Goal: Task Accomplishment & Management: Complete application form

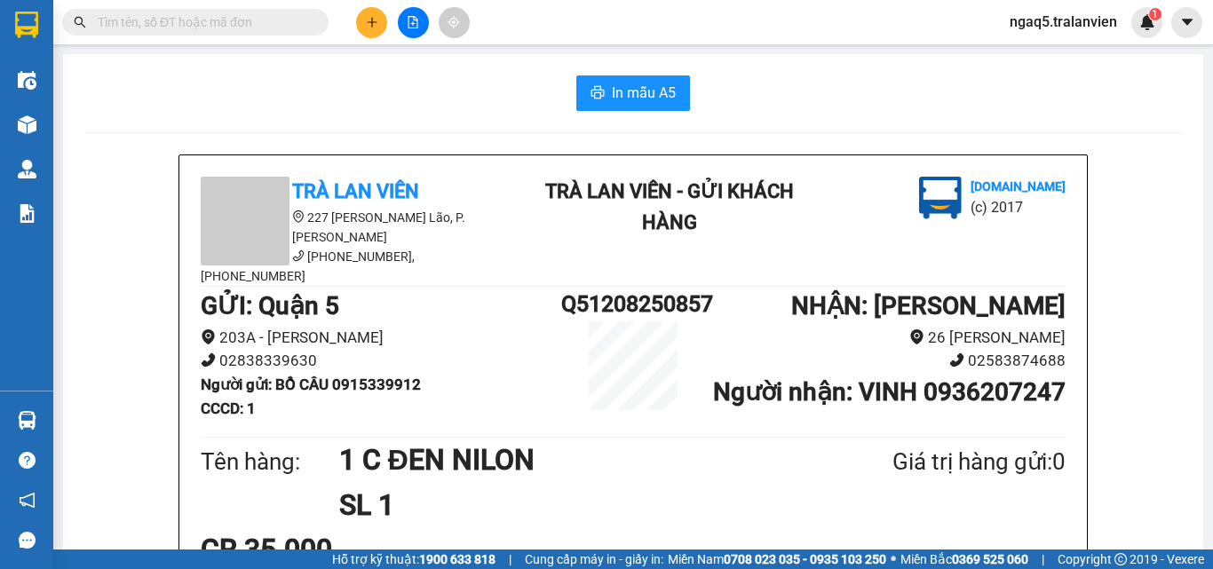
click at [375, 29] on button at bounding box center [371, 22] width 31 height 31
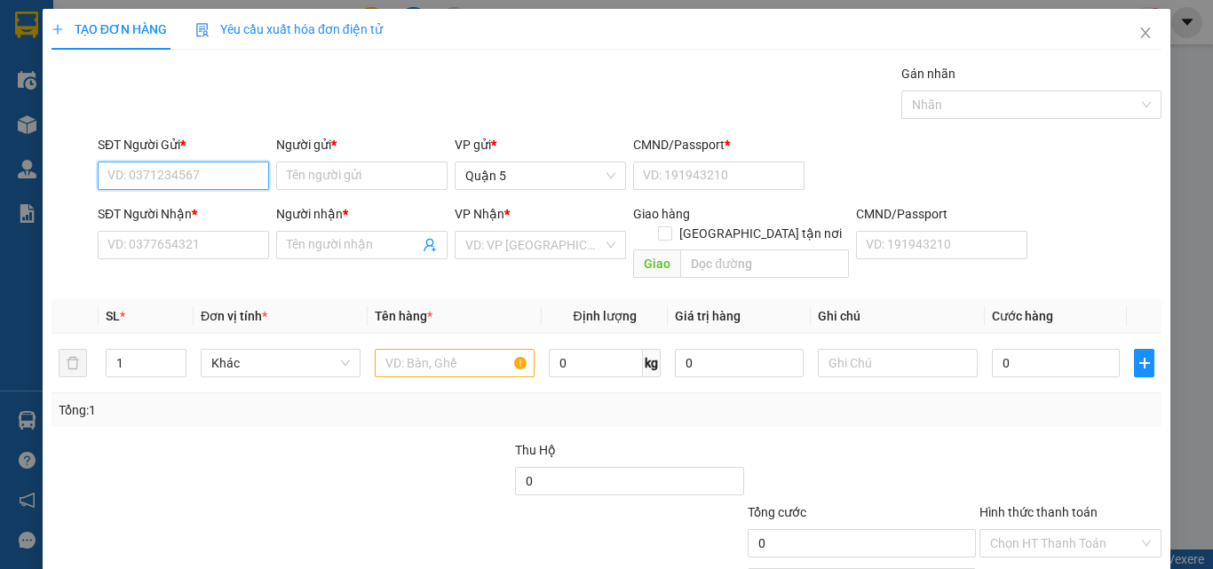
click at [203, 183] on input "SĐT Người Gửi *" at bounding box center [183, 176] width 171 height 28
type input "0937550843"
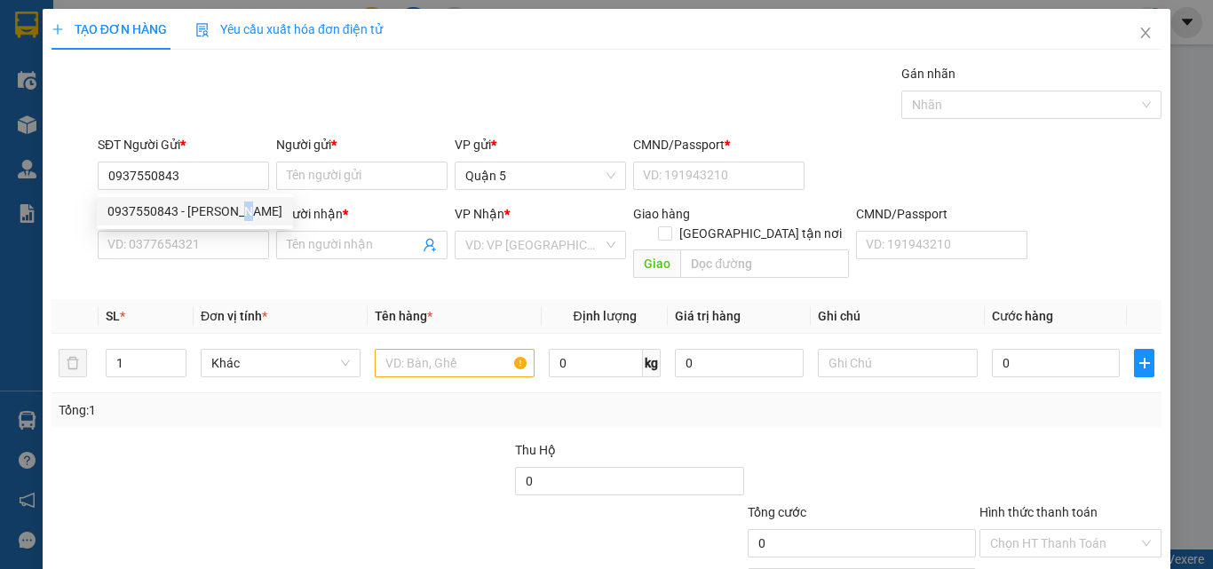
click at [255, 196] on div "0937550843 0937550843 - PHƯƠNG NAM" at bounding box center [195, 212] width 196 height 36
click at [221, 166] on input "0937550843" at bounding box center [183, 176] width 171 height 28
click at [205, 212] on div "0937550843 - PHƯƠNG NAM" at bounding box center [194, 212] width 175 height 20
type input "PHƯƠNG NAM"
type input "1"
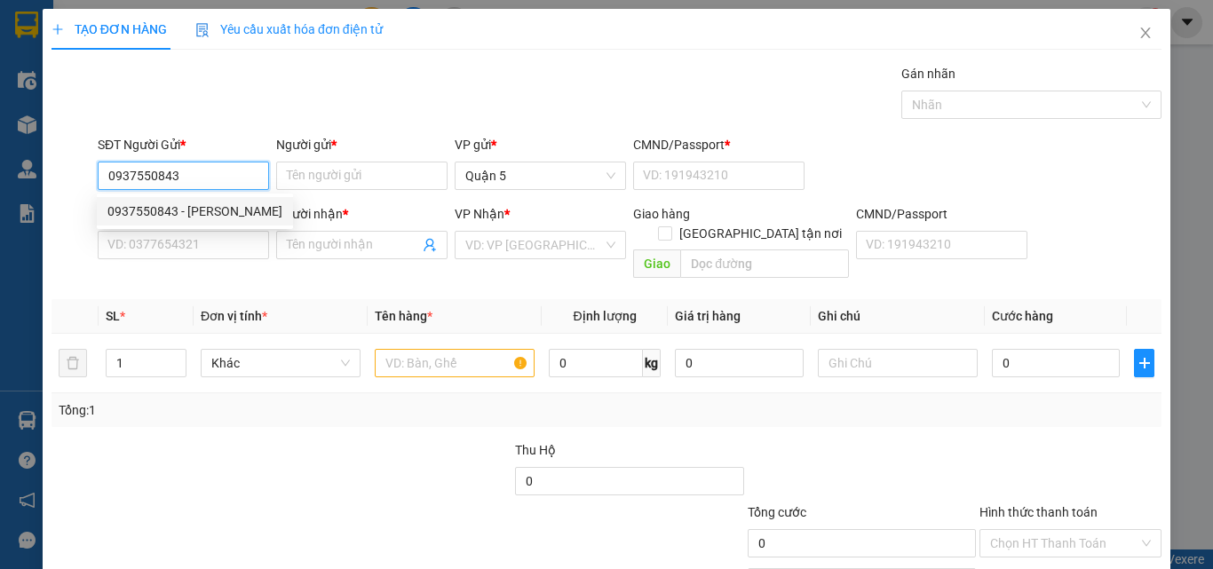
type input "0387149148"
type input "DELI"
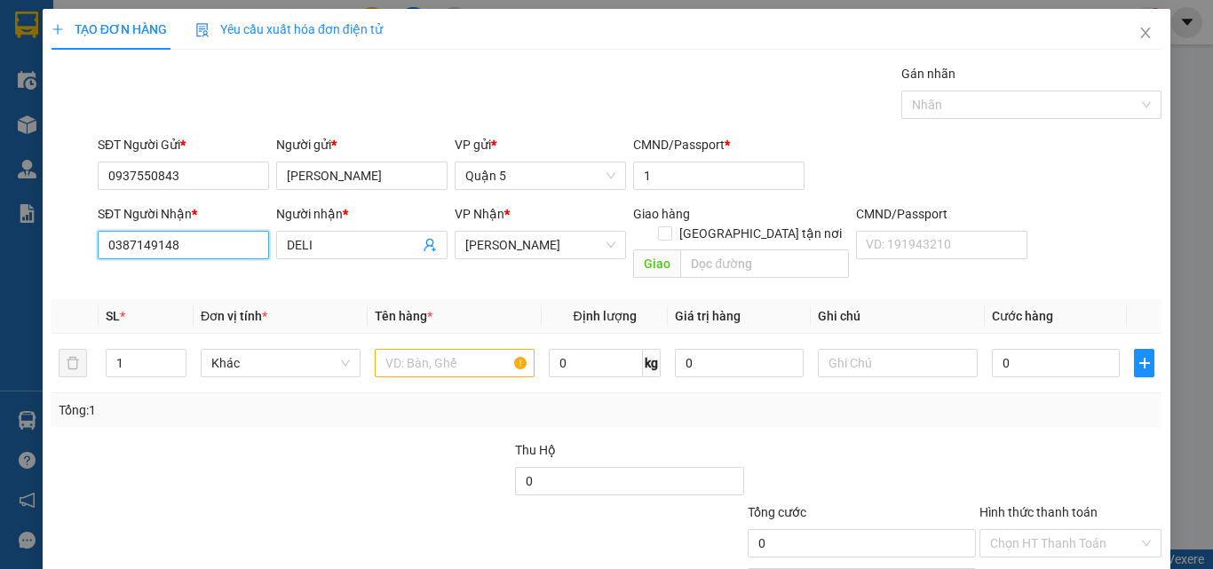
click at [219, 237] on input "0387149148" at bounding box center [183, 245] width 171 height 28
type input "0"
type input "0907000611"
click at [197, 277] on div "0907000611 - TDP" at bounding box center [181, 281] width 148 height 20
type input "TDP"
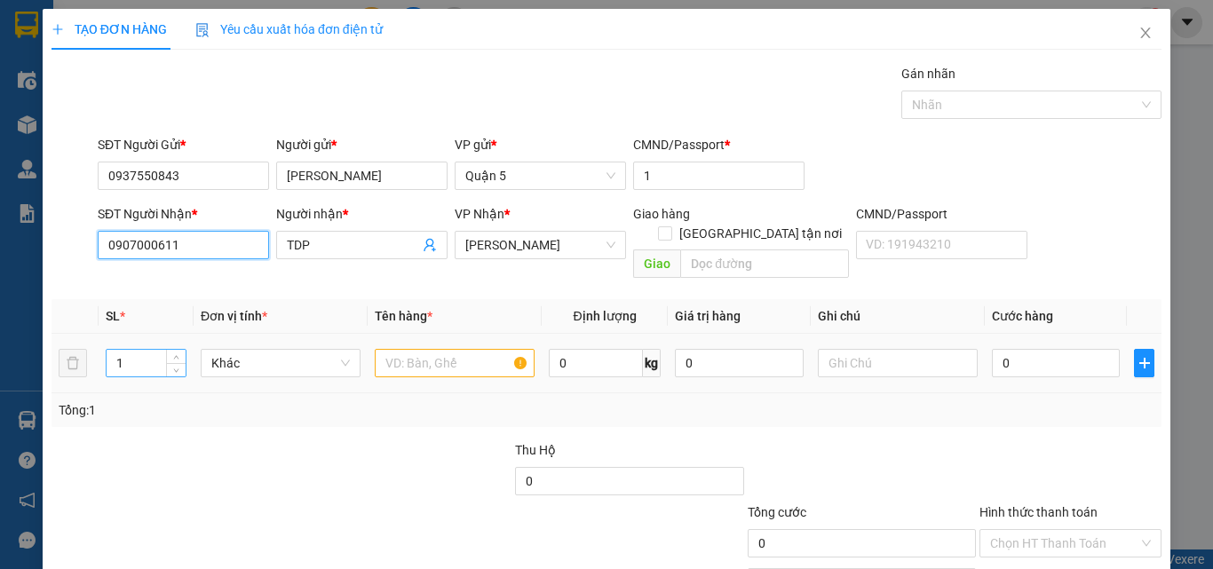
type input "0907000611"
click at [139, 350] on input "1" at bounding box center [146, 363] width 79 height 27
type input "8"
click at [392, 352] on input "text" at bounding box center [455, 363] width 160 height 28
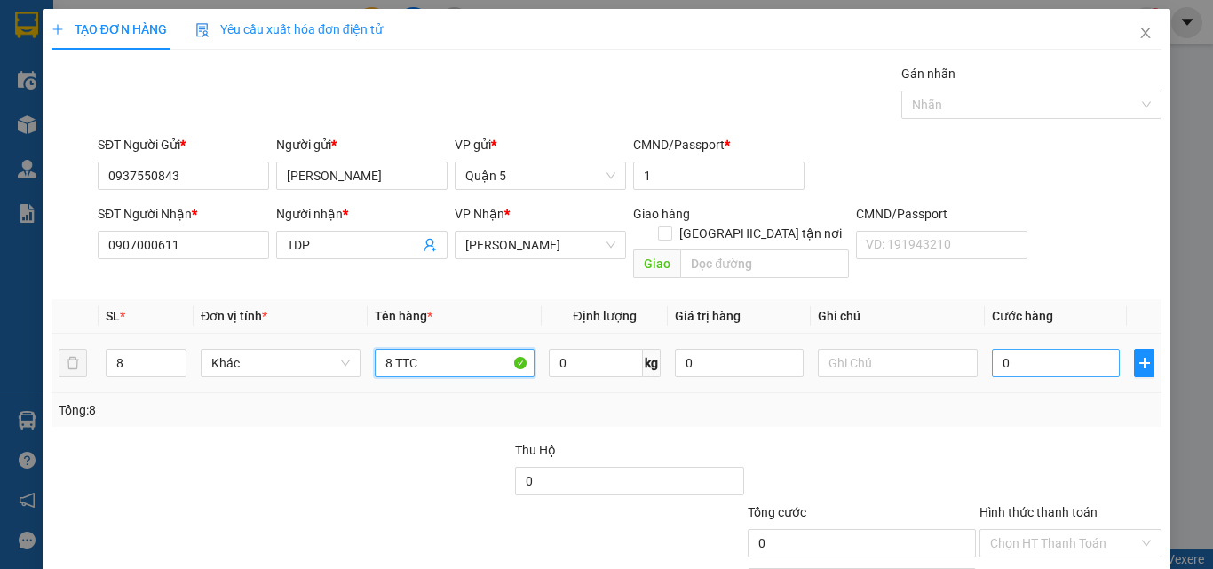
type input "8 TTC"
click at [1003, 349] on input "0" at bounding box center [1056, 363] width 128 height 28
type input "3"
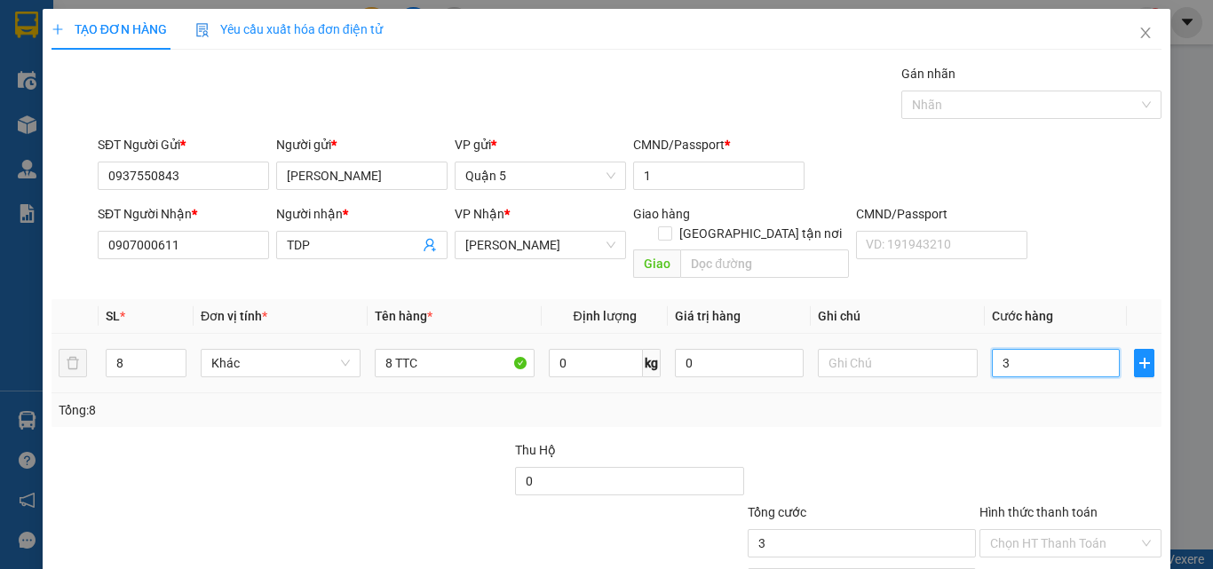
type input "36"
type input "360"
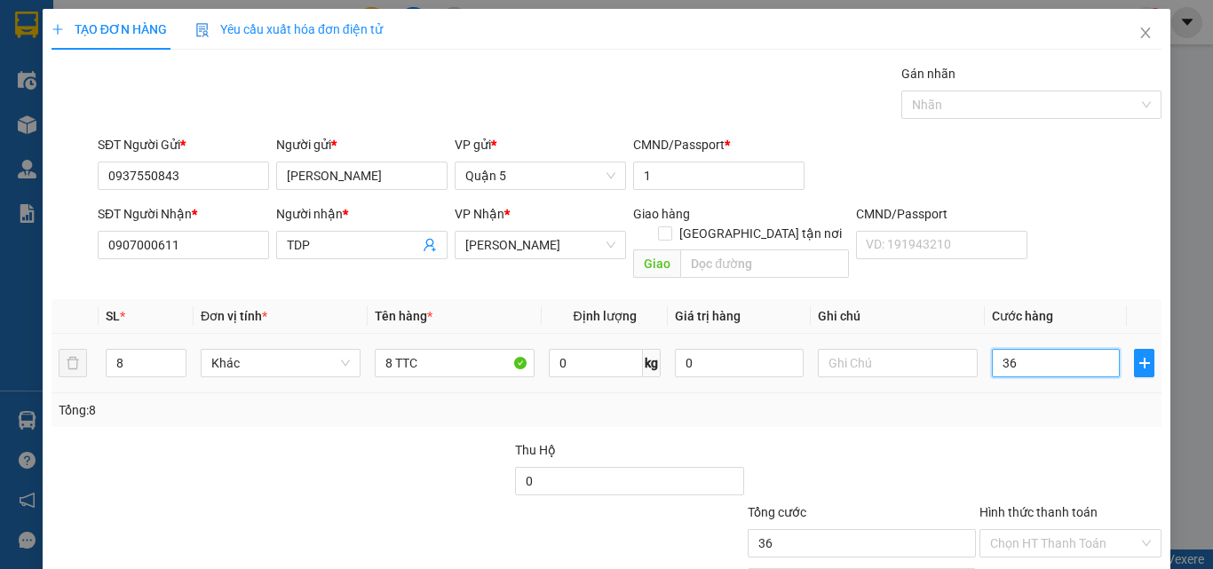
type input "360"
type input "360.000"
click at [1039, 299] on th "Cước hàng" at bounding box center [1056, 316] width 142 height 35
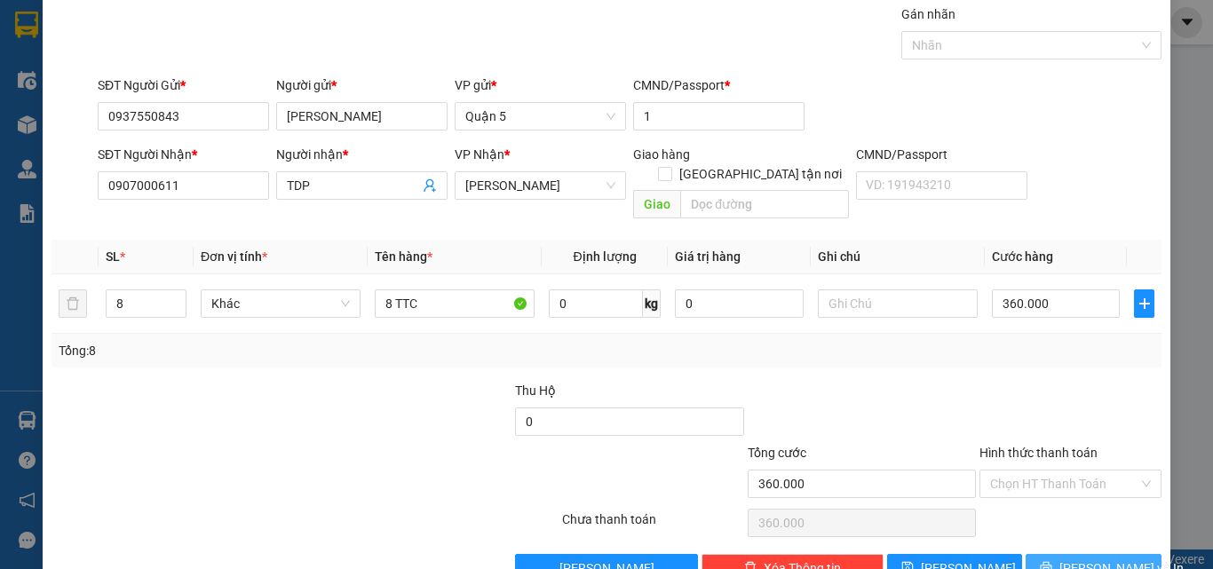
scroll to position [88, 0]
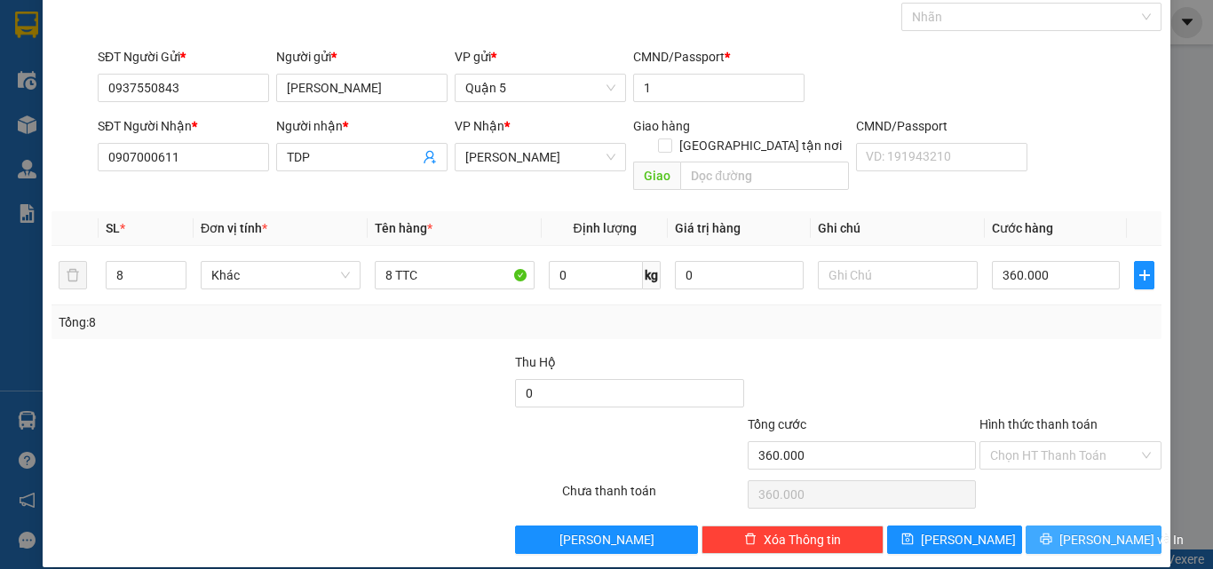
click at [1053, 533] on icon "printer" at bounding box center [1046, 539] width 12 height 12
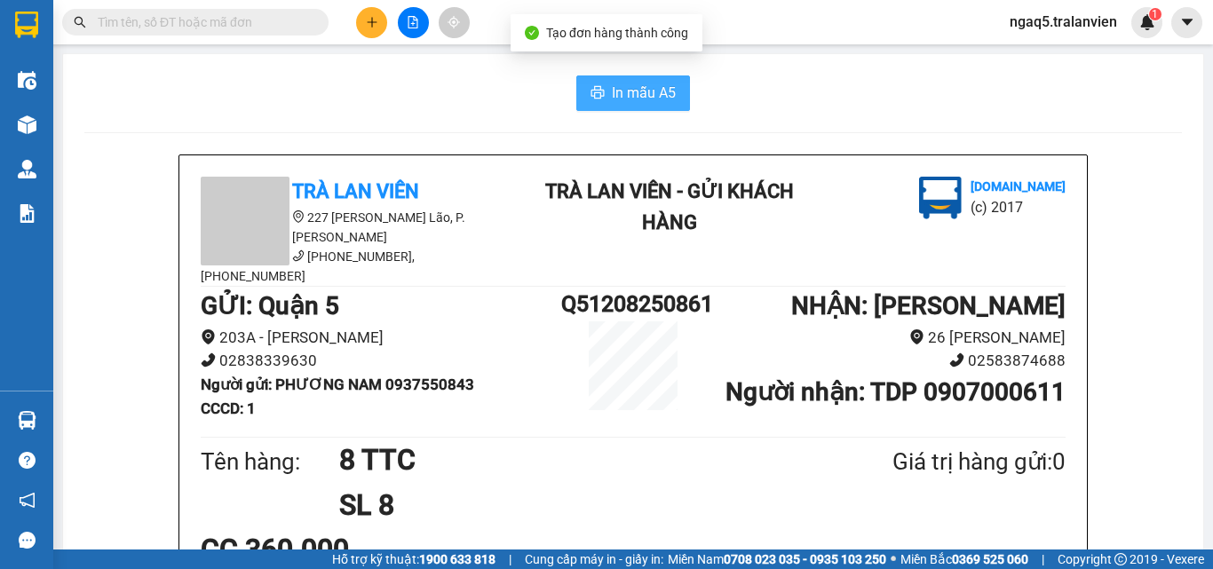
click at [656, 87] on span "In mẫu A5" at bounding box center [644, 93] width 64 height 22
